Goal: Task Accomplishment & Management: Complete application form

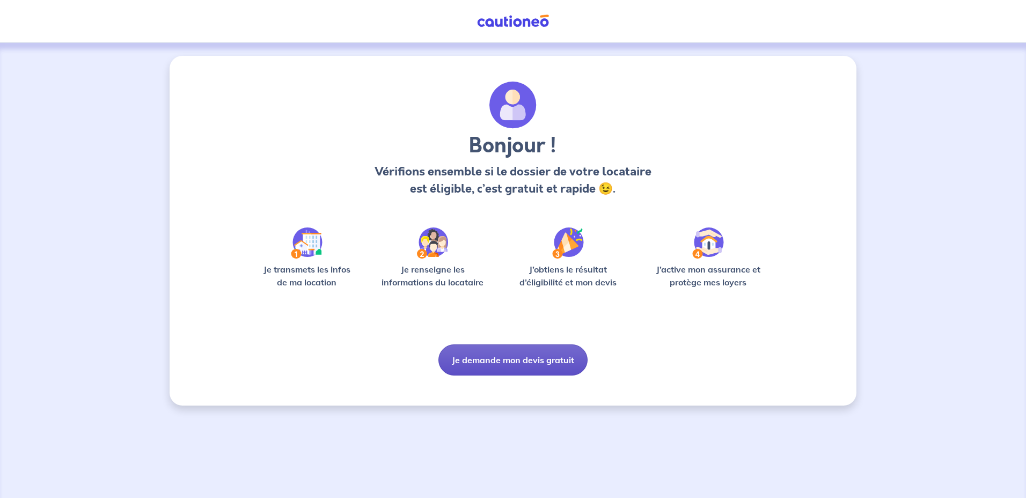
click at [513, 358] on button "Je demande mon devis gratuit" at bounding box center [512, 359] width 149 height 31
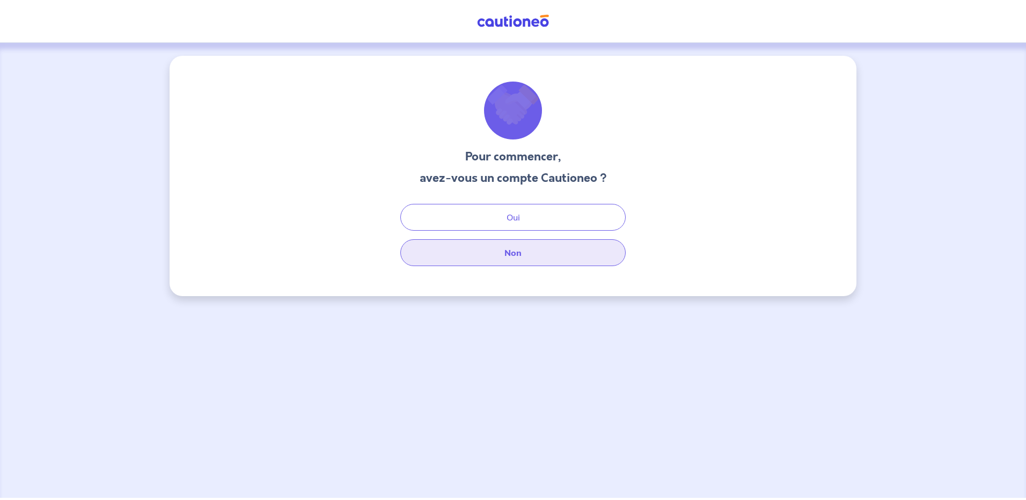
click at [493, 263] on button "Non" at bounding box center [512, 252] width 225 height 27
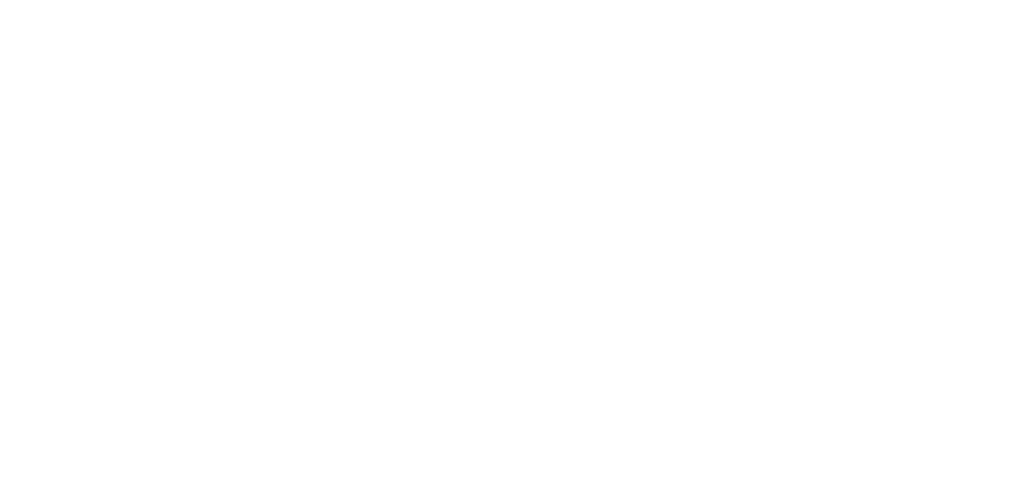
select select "FR"
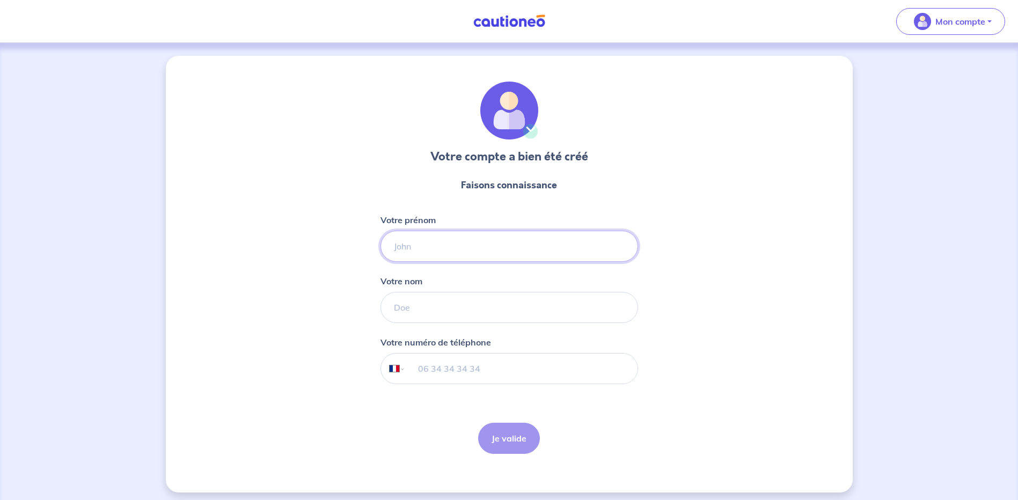
drag, startPoint x: 472, startPoint y: 237, endPoint x: 468, endPoint y: 241, distance: 5.7
click at [472, 237] on input "Votre prénom" at bounding box center [509, 246] width 258 height 31
type input "[PERSON_NAME]"
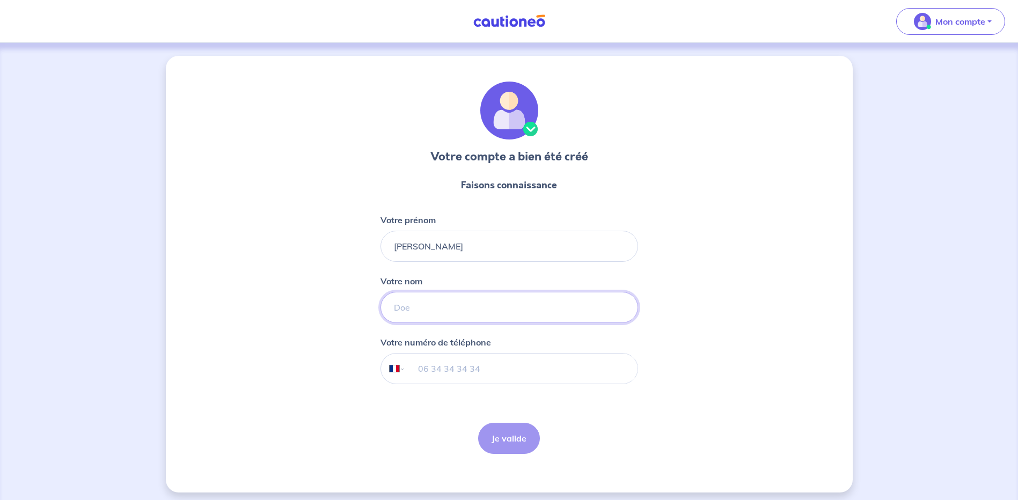
type input "[PERSON_NAME]"
select select "CH"
type input "[PHONE_NUMBER]"
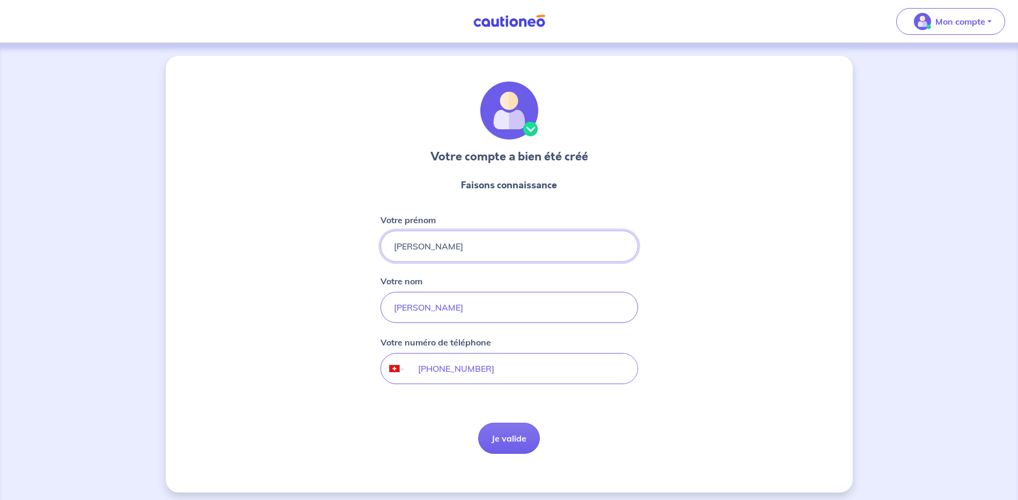
click at [502, 375] on input "[PHONE_NUMBER]" at bounding box center [521, 369] width 232 height 30
drag, startPoint x: 517, startPoint y: 372, endPoint x: 197, endPoint y: 321, distance: 323.2
click at [197, 321] on div "Votre compte a bien été créé Faisons connaissance Votre prénom [PERSON_NAME] no…" at bounding box center [509, 274] width 687 height 437
select select "FR"
click at [437, 371] on input "tel" at bounding box center [521, 369] width 232 height 30
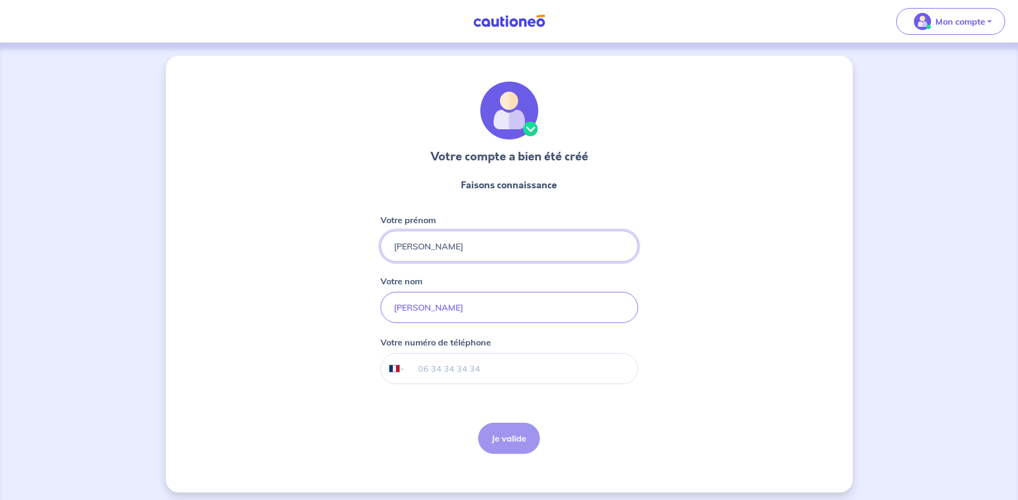
click at [463, 369] on input "tel" at bounding box center [521, 369] width 232 height 30
type input "07 69 22 57 23"
select select "TN"
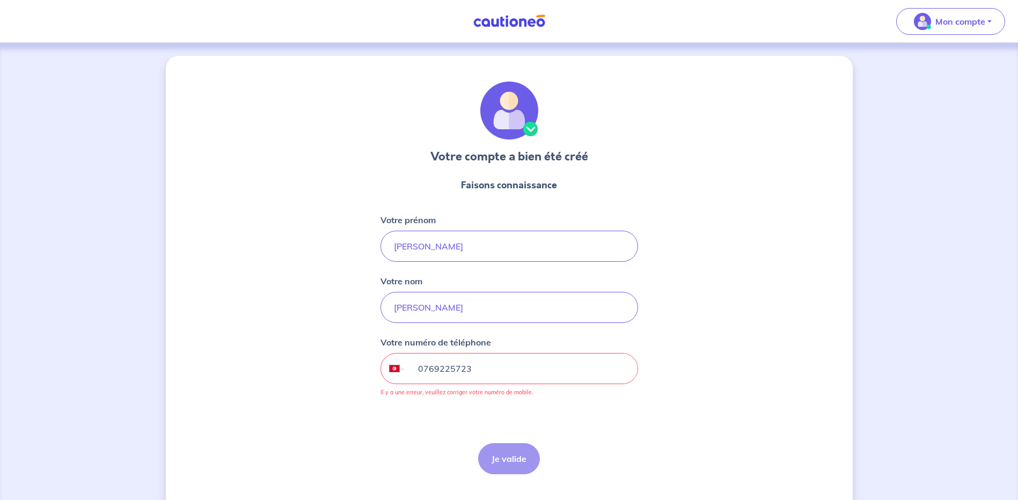
type input "[PHONE_NUMBER]"
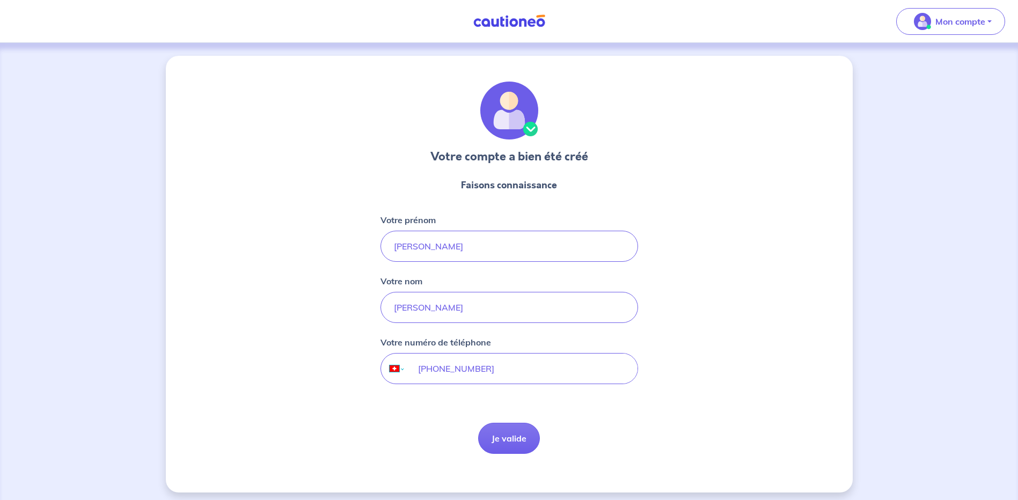
click at [392, 369] on select "International [GEOGRAPHIC_DATA] [GEOGRAPHIC_DATA] [GEOGRAPHIC_DATA] [GEOGRAPHIC…" at bounding box center [392, 369] width 23 height 30
select select "FR"
click at [381, 354] on select "International [GEOGRAPHIC_DATA] [GEOGRAPHIC_DATA] [GEOGRAPHIC_DATA] [GEOGRAPHIC…" at bounding box center [392, 369] width 23 height 30
click at [479, 372] on input "tel" at bounding box center [521, 369] width 232 height 30
type input "07 69 22 57 23"
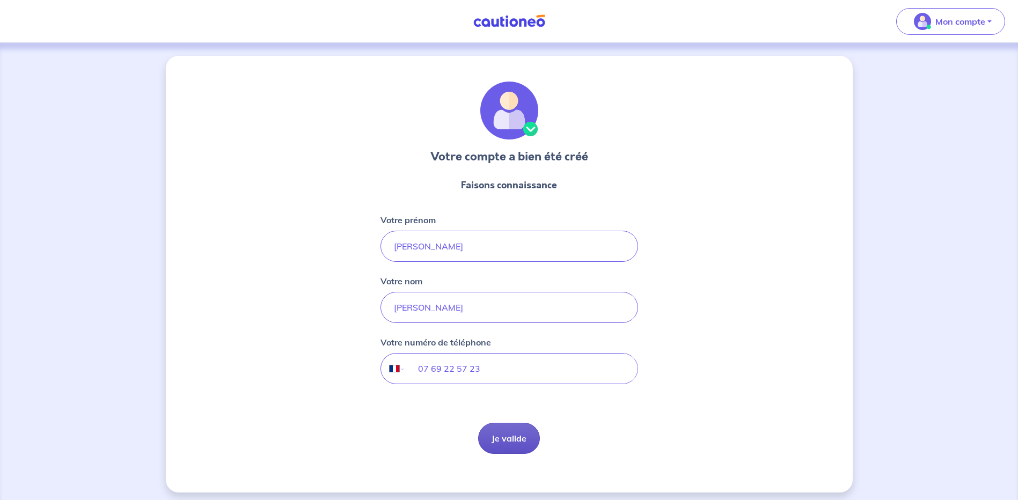
click at [492, 441] on button "Je valide" at bounding box center [509, 438] width 62 height 31
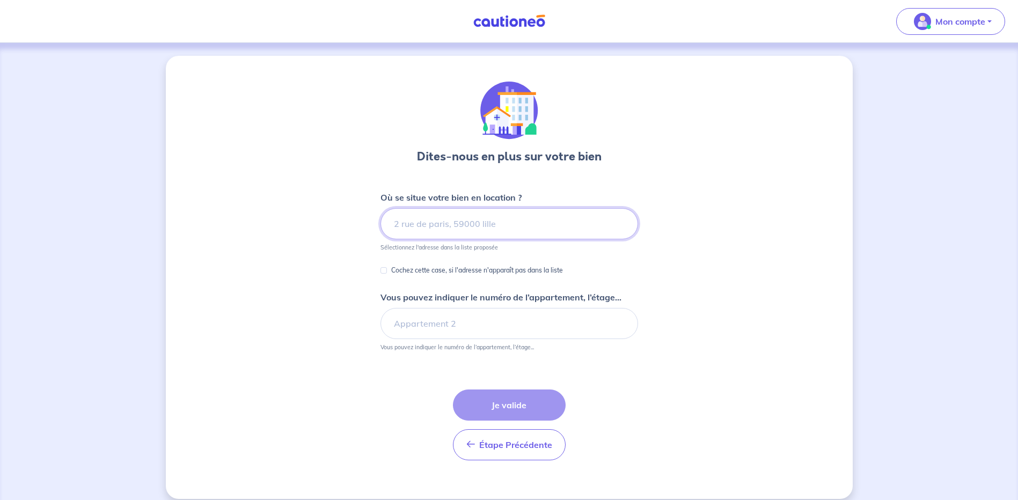
click at [449, 228] on input at bounding box center [509, 223] width 258 height 31
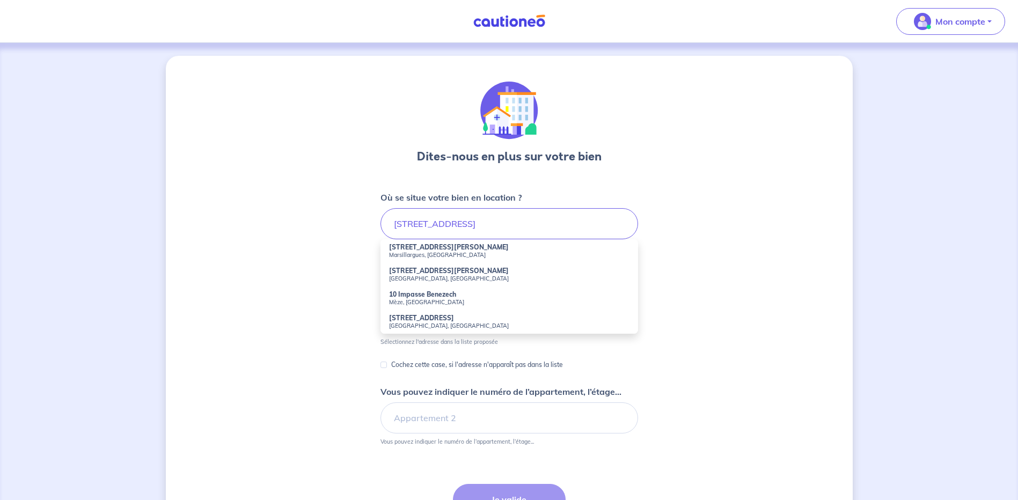
click at [456, 247] on strong "[STREET_ADDRESS][PERSON_NAME]" at bounding box center [449, 247] width 120 height 8
type input "[STREET_ADDRESS][PERSON_NAME]"
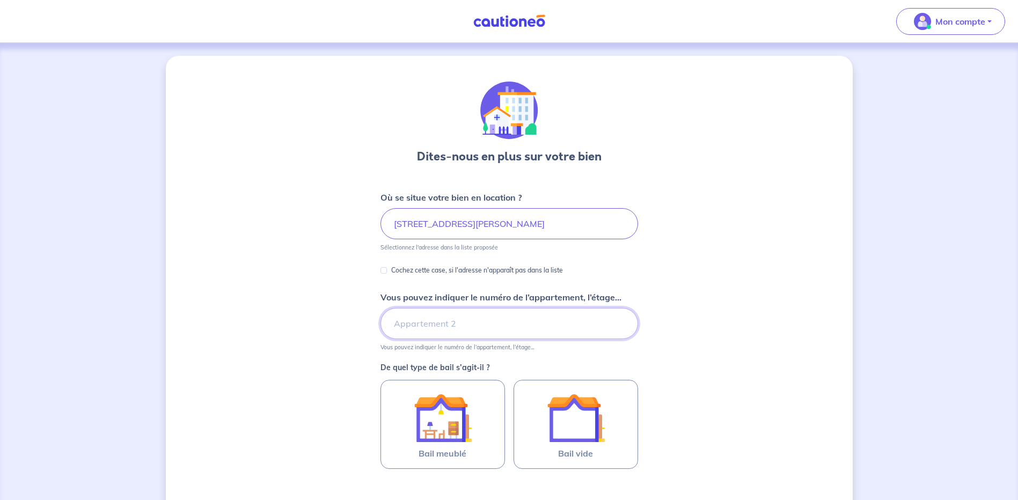
click at [400, 323] on input "Vous pouvez indiquer le numéro de l’appartement, l’étage..." at bounding box center [509, 323] width 258 height 31
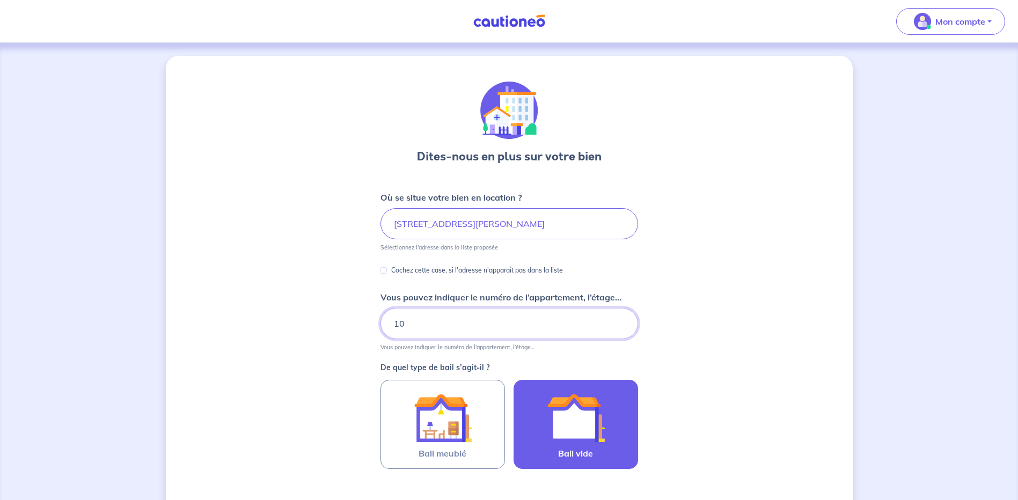
type input "10"
click at [557, 418] on img at bounding box center [576, 418] width 58 height 58
click at [0, 0] on input "Bail vide" at bounding box center [0, 0] width 0 height 0
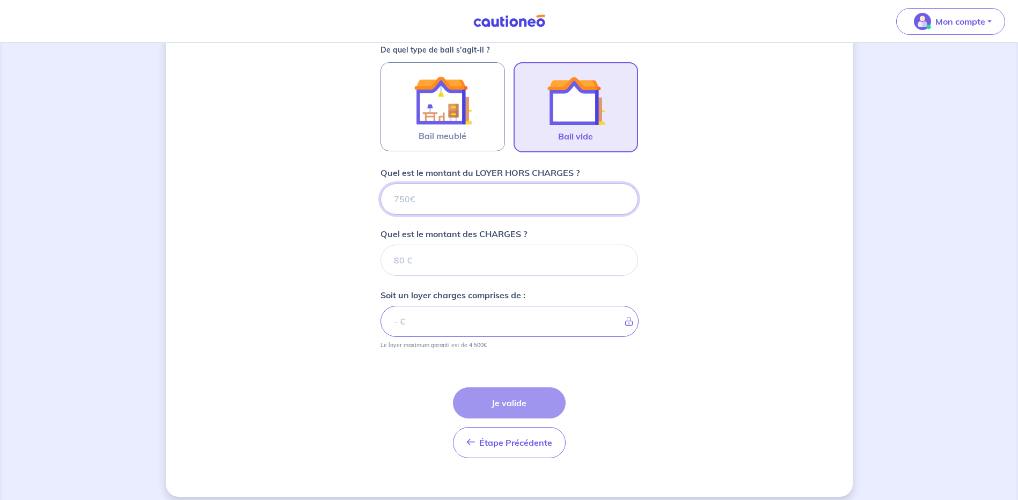
scroll to position [320, 0]
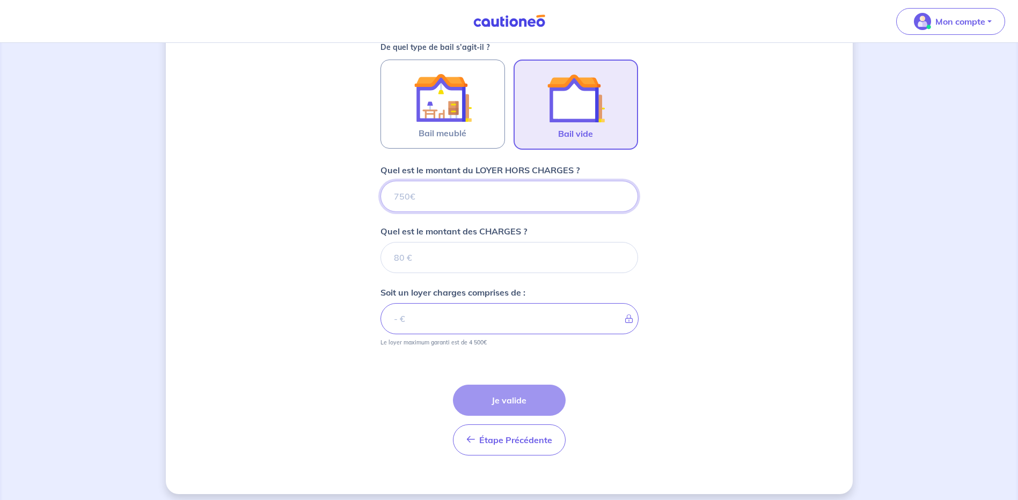
click at [467, 195] on input "Quel est le montant du LOYER HORS CHARGES ?" at bounding box center [509, 196] width 258 height 31
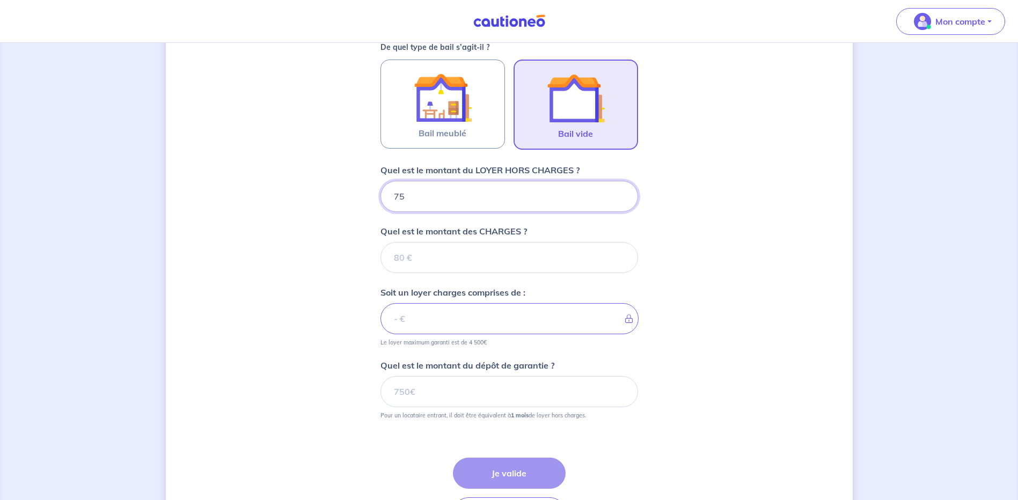
type input "750"
click at [449, 269] on input "Quel est le montant des CHARGES ?" at bounding box center [509, 257] width 258 height 31
type input "12"
type input "762"
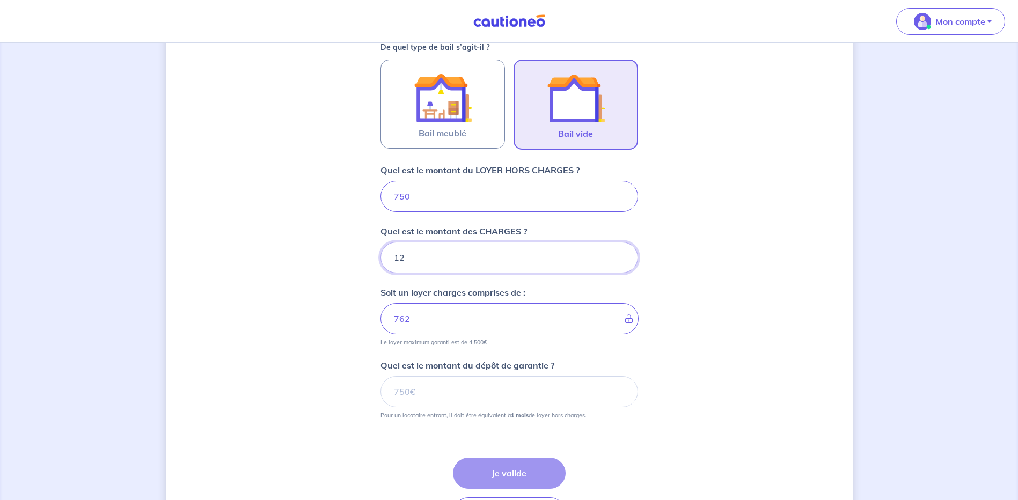
type input "12"
click at [424, 395] on input "Quel est le montant du dépôt de garantie ?" at bounding box center [509, 391] width 258 height 31
type input "750"
click at [531, 470] on button "Je valide" at bounding box center [509, 473] width 113 height 31
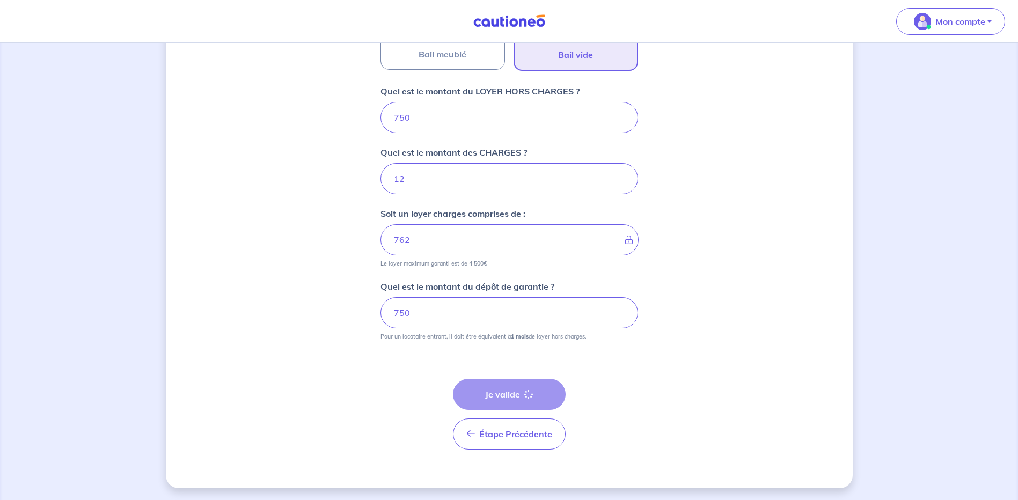
scroll to position [400, 0]
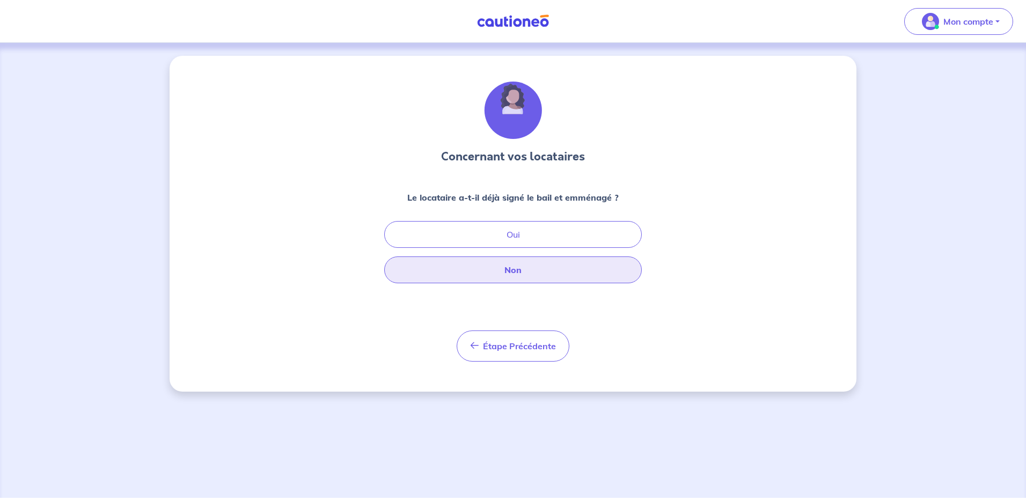
click at [503, 272] on button "Non" at bounding box center [513, 269] width 258 height 27
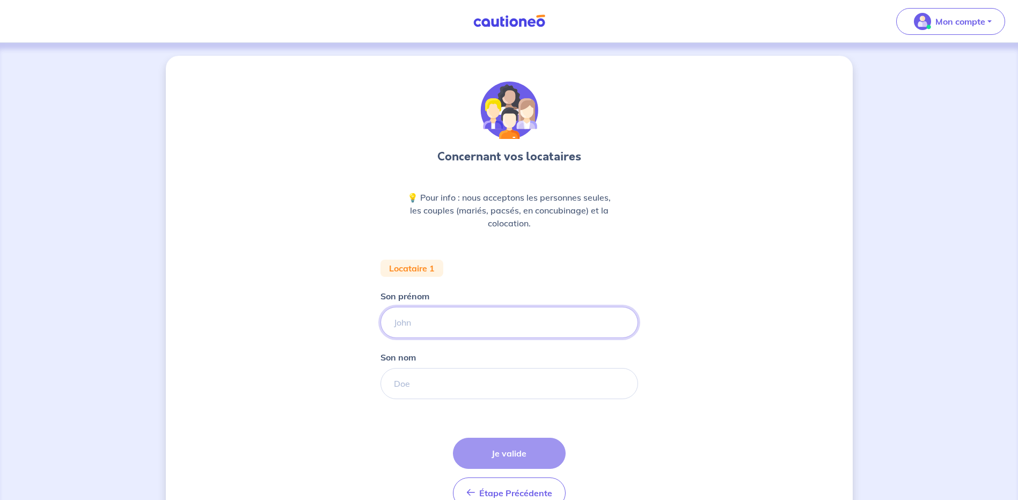
click at [441, 327] on input "Son prénom" at bounding box center [509, 322] width 258 height 31
type input "claire"
click at [408, 387] on input "Son nom" at bounding box center [509, 383] width 258 height 31
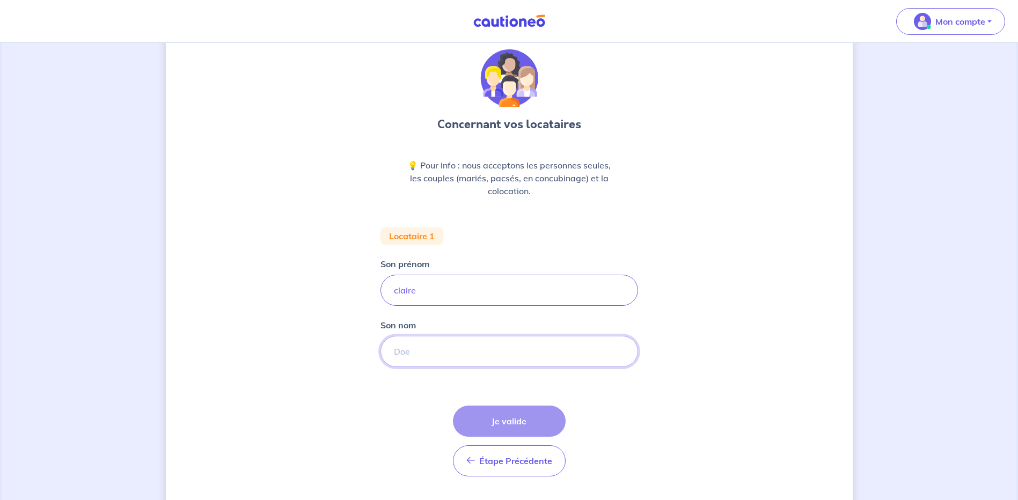
scroll to position [60, 0]
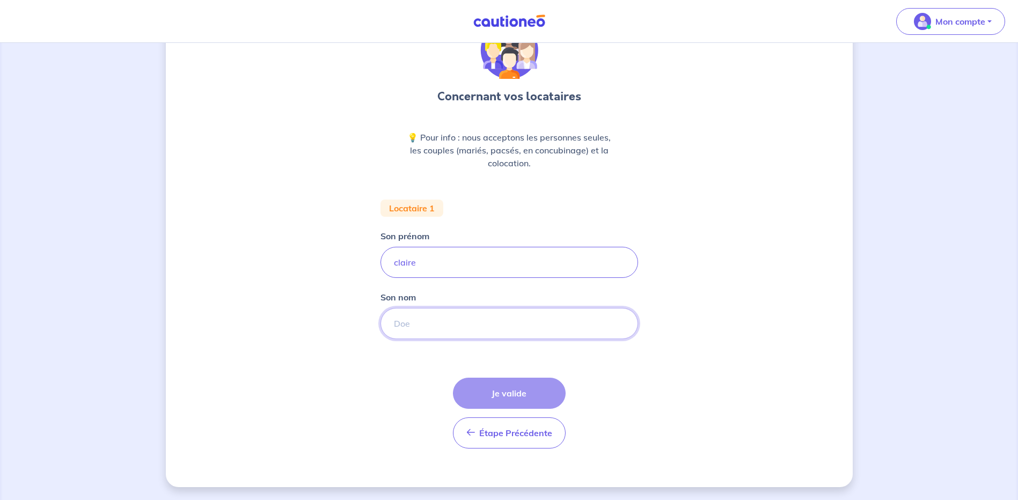
paste input "[PERSON_NAME]"
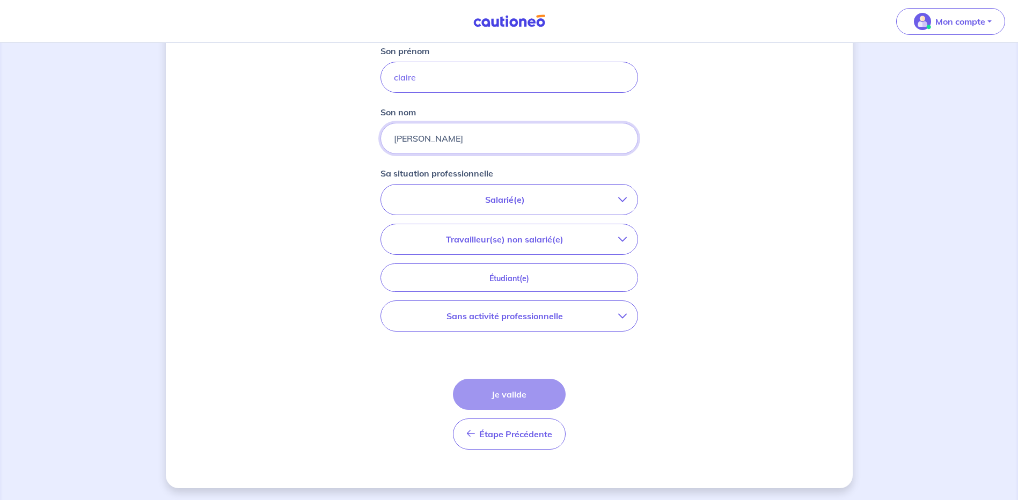
scroll to position [246, 0]
type input "[PERSON_NAME]"
click at [504, 236] on p "Travailleur(se) non salarié(e)" at bounding box center [505, 238] width 226 height 13
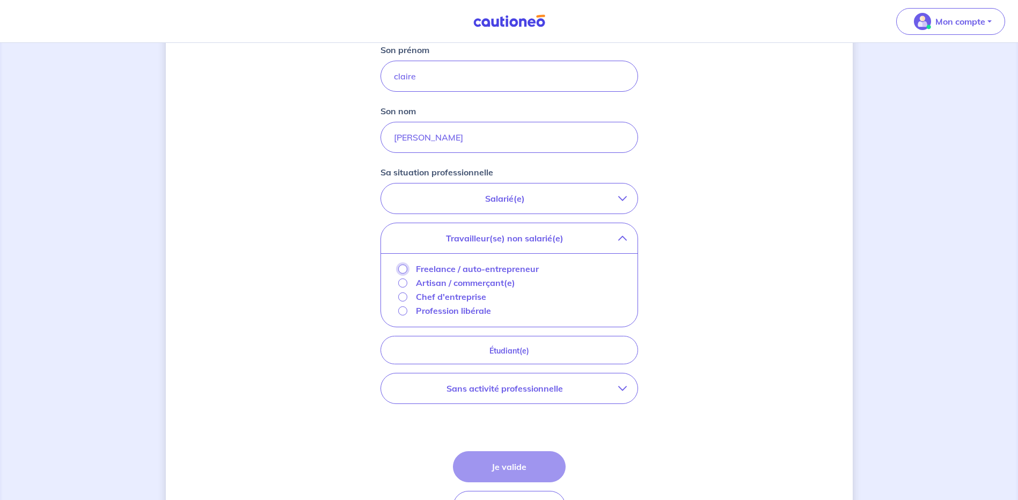
click at [404, 267] on input "Freelance / auto-entrepreneur" at bounding box center [402, 269] width 9 height 9
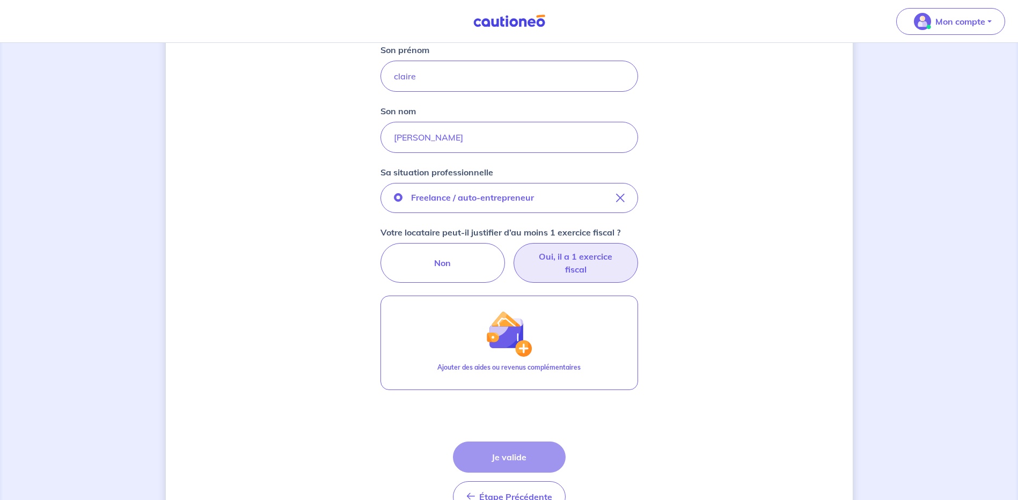
click at [579, 265] on label "Oui, il a 1 exercice fiscal" at bounding box center [576, 263] width 124 height 40
click at [512, 250] on input "Oui, il a 1 exercice fiscal" at bounding box center [508, 246] width 7 height 7
radio input "true"
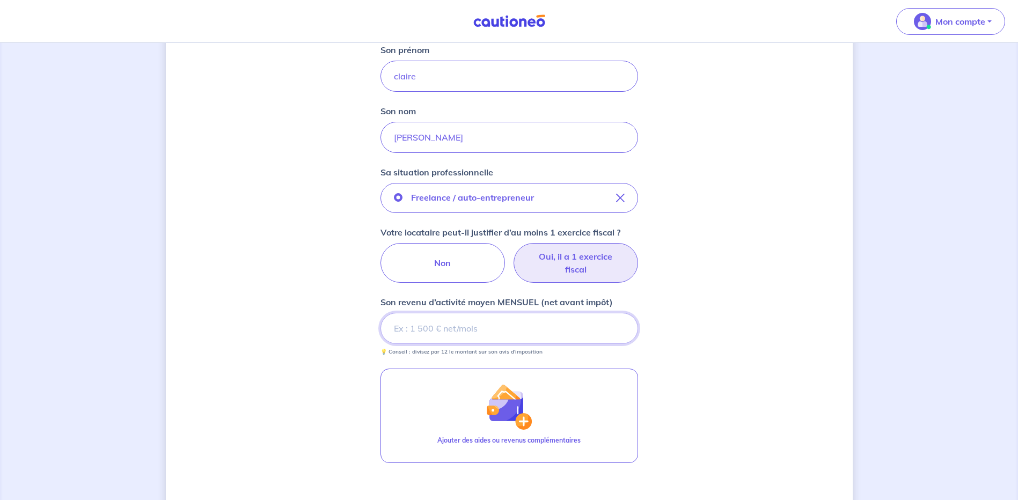
click at [444, 329] on input "Son revenu d’activité moyen MENSUEL (net avant impôt)" at bounding box center [509, 328] width 258 height 31
click at [456, 334] on input "Son revenu d’activité moyen MENSUEL (net avant impôt)" at bounding box center [509, 328] width 258 height 31
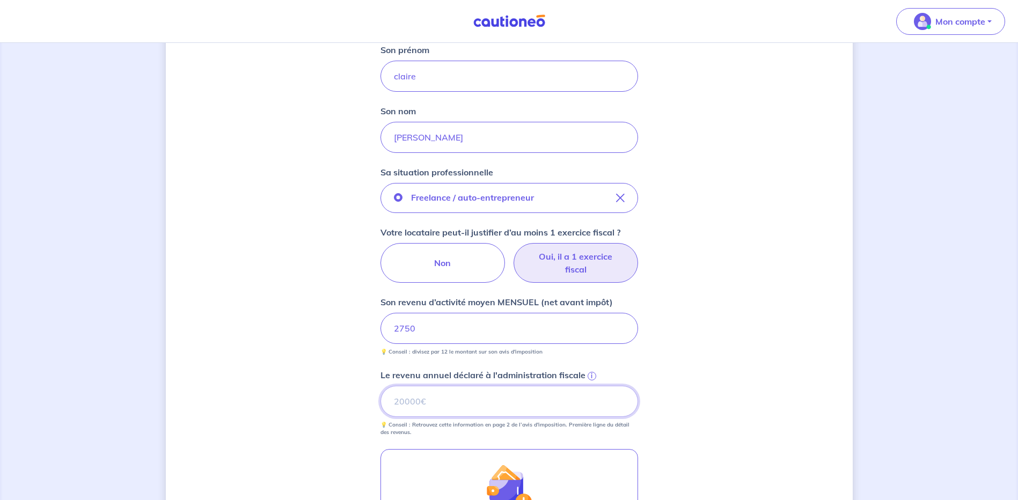
click at [424, 405] on input "Le revenu annuel déclaré à l'administration fiscale i" at bounding box center [509, 401] width 258 height 31
